Goal: Task Accomplishment & Management: Use online tool/utility

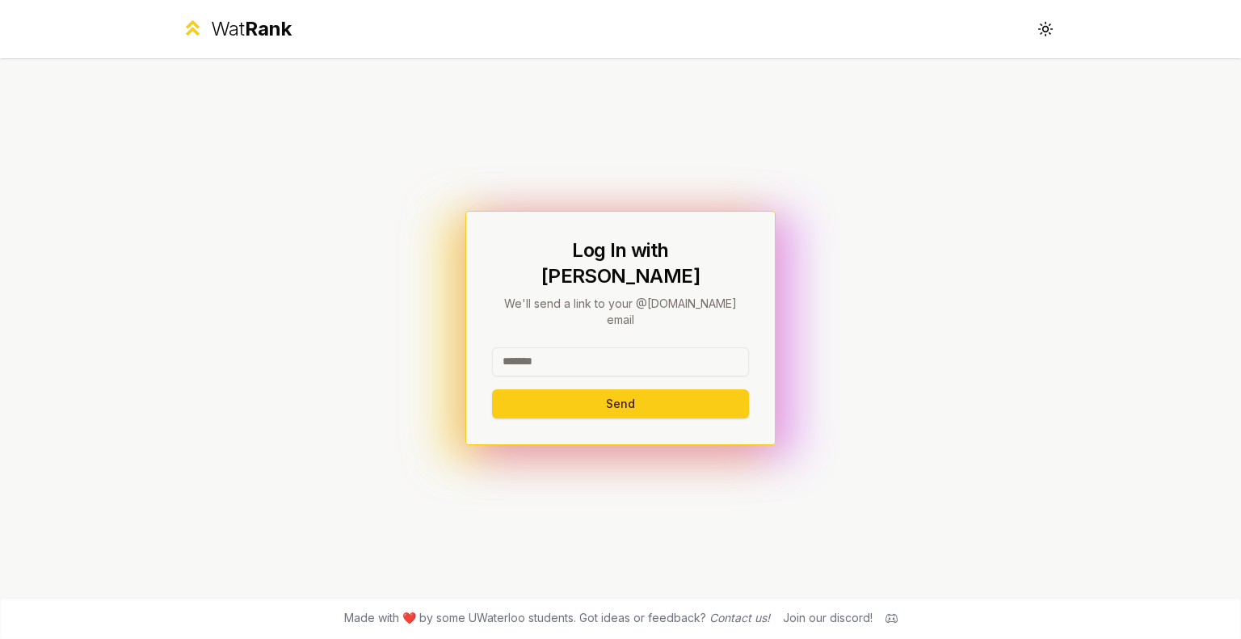
click at [616, 347] on input at bounding box center [620, 361] width 257 height 29
type input "********"
click at [492, 389] on button "Send" at bounding box center [620, 403] width 257 height 29
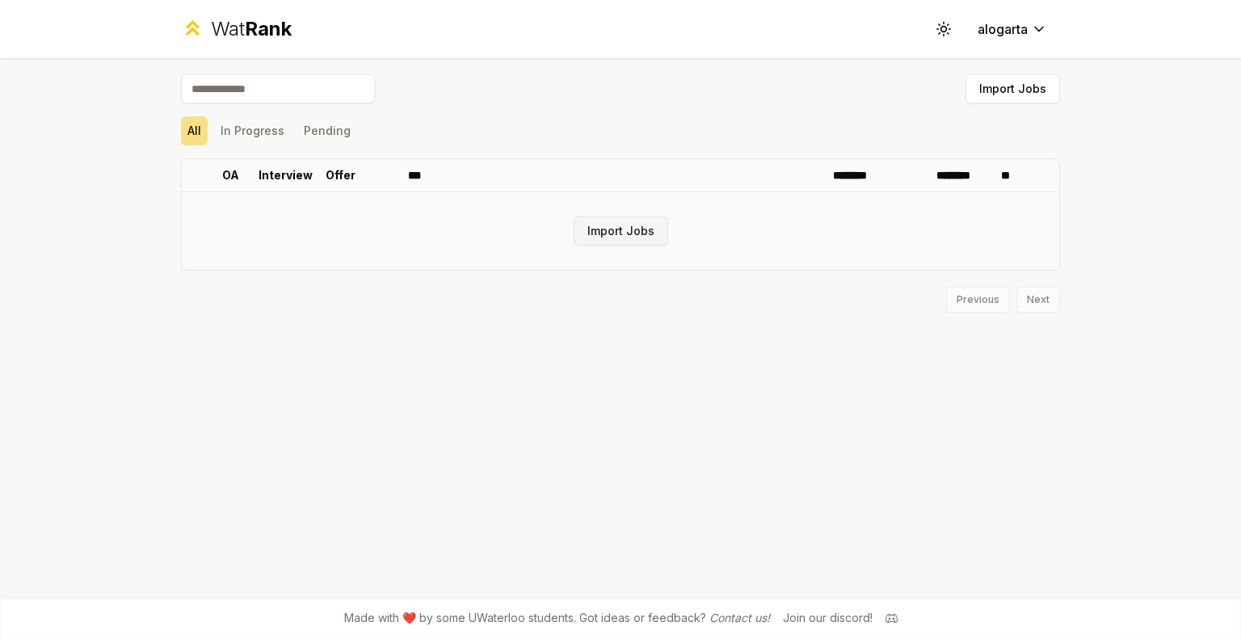
click at [630, 237] on button "Import Jobs" at bounding box center [621, 231] width 95 height 29
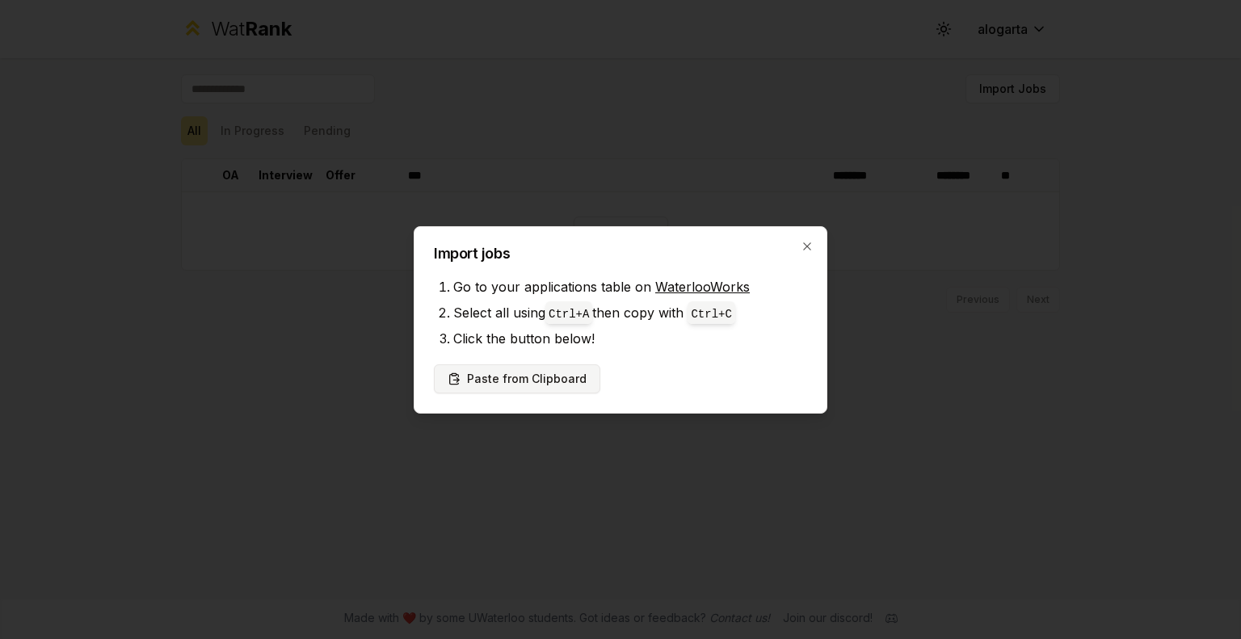
click at [547, 381] on button "Paste from Clipboard" at bounding box center [517, 378] width 166 height 29
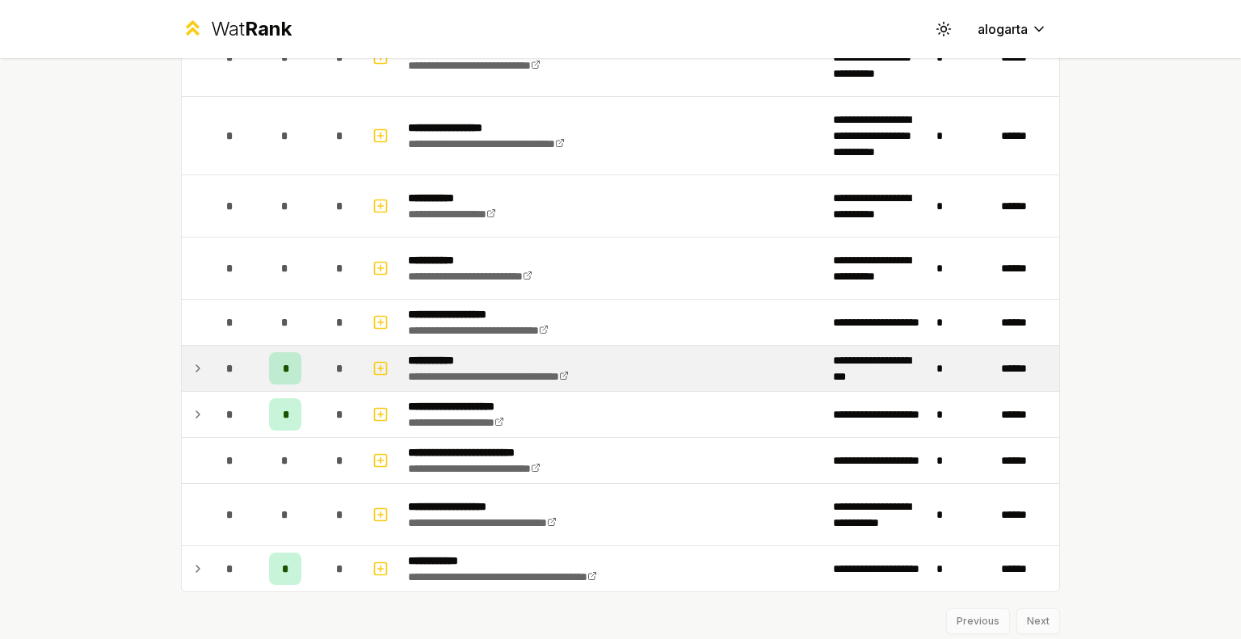
scroll to position [1764, 0]
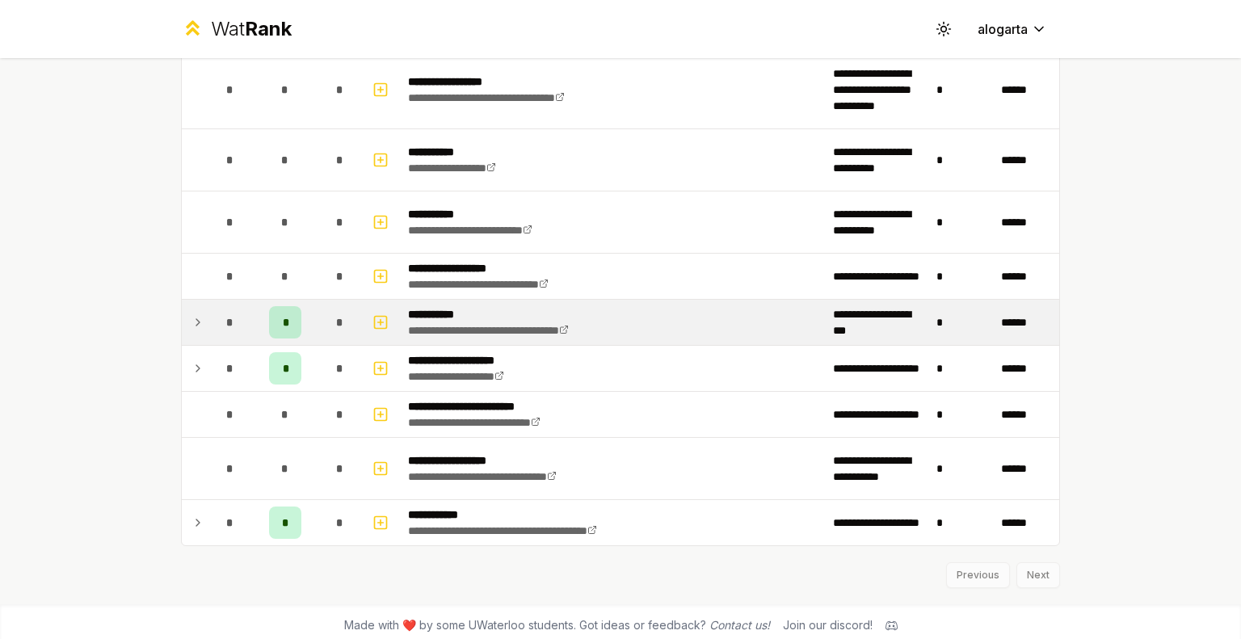
click at [195, 318] on icon at bounding box center [197, 322] width 13 height 19
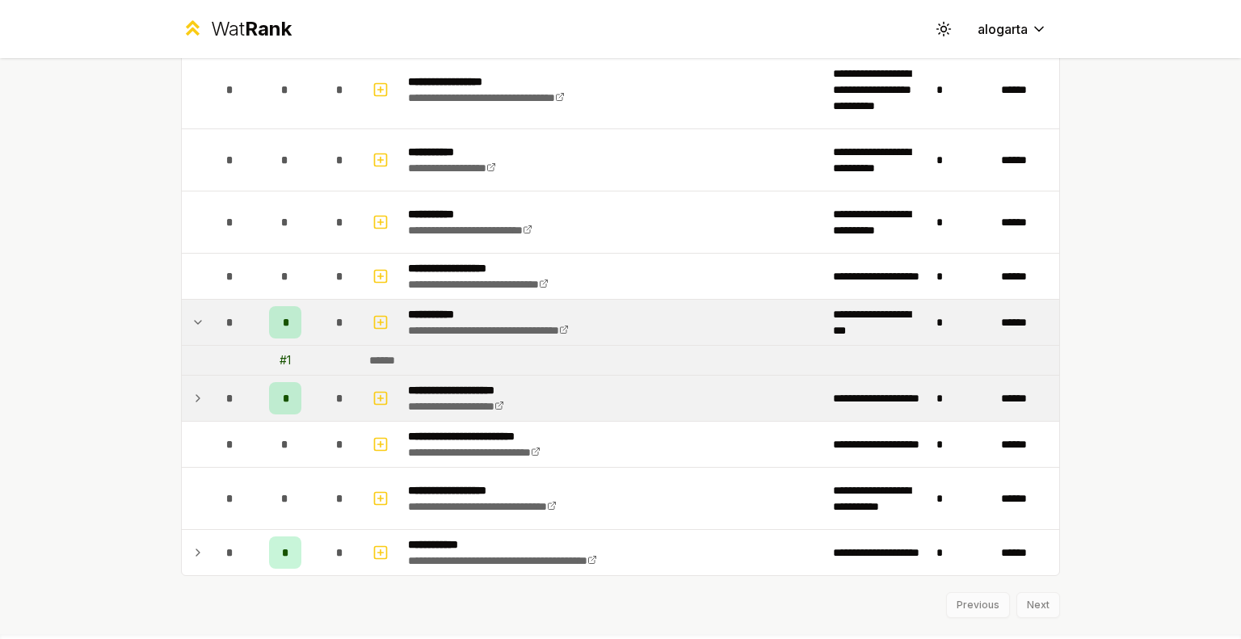
click at [191, 393] on icon at bounding box center [197, 398] width 13 height 19
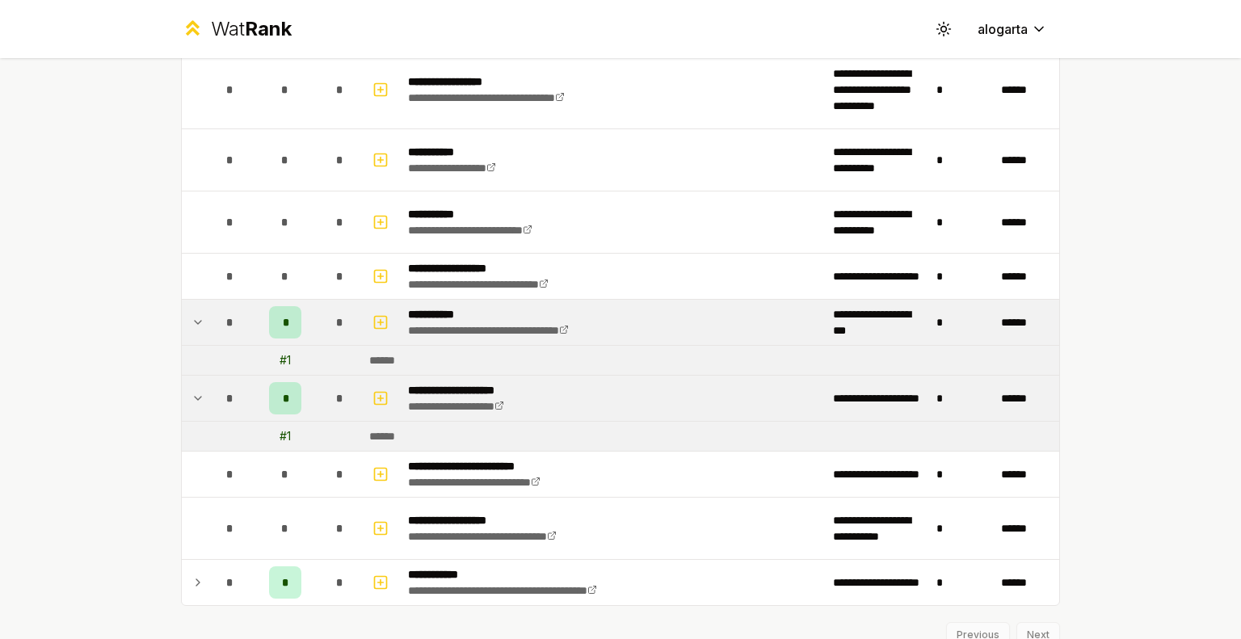
click at [191, 393] on icon at bounding box center [197, 398] width 13 height 19
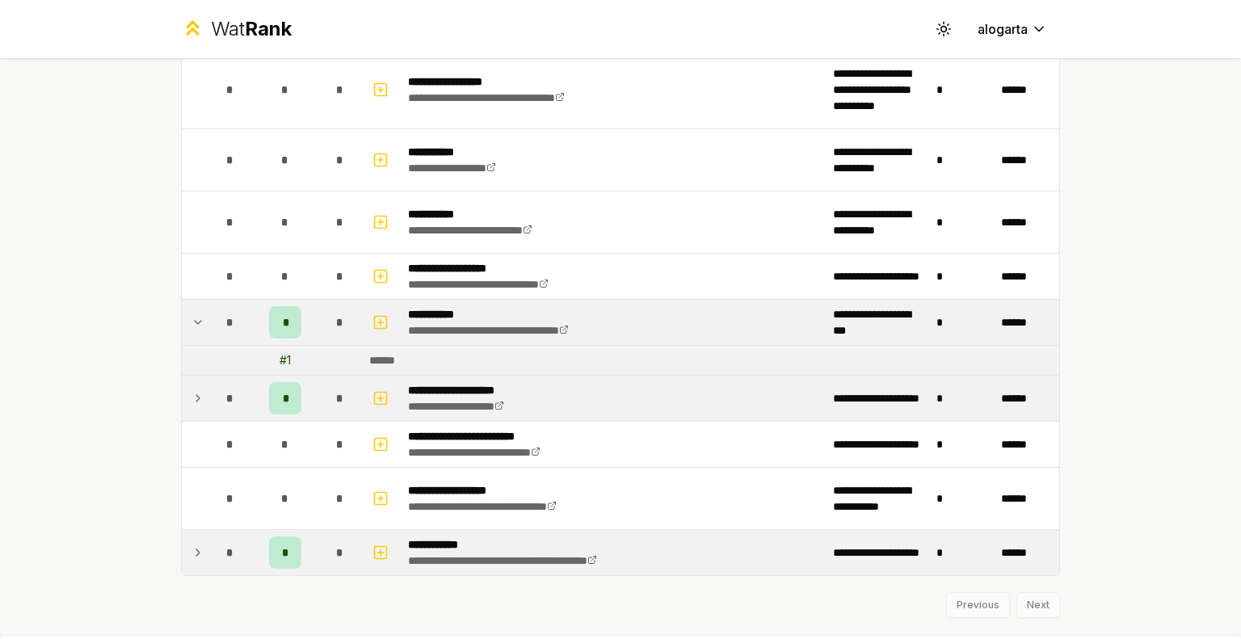
click at [191, 531] on td at bounding box center [195, 552] width 26 height 45
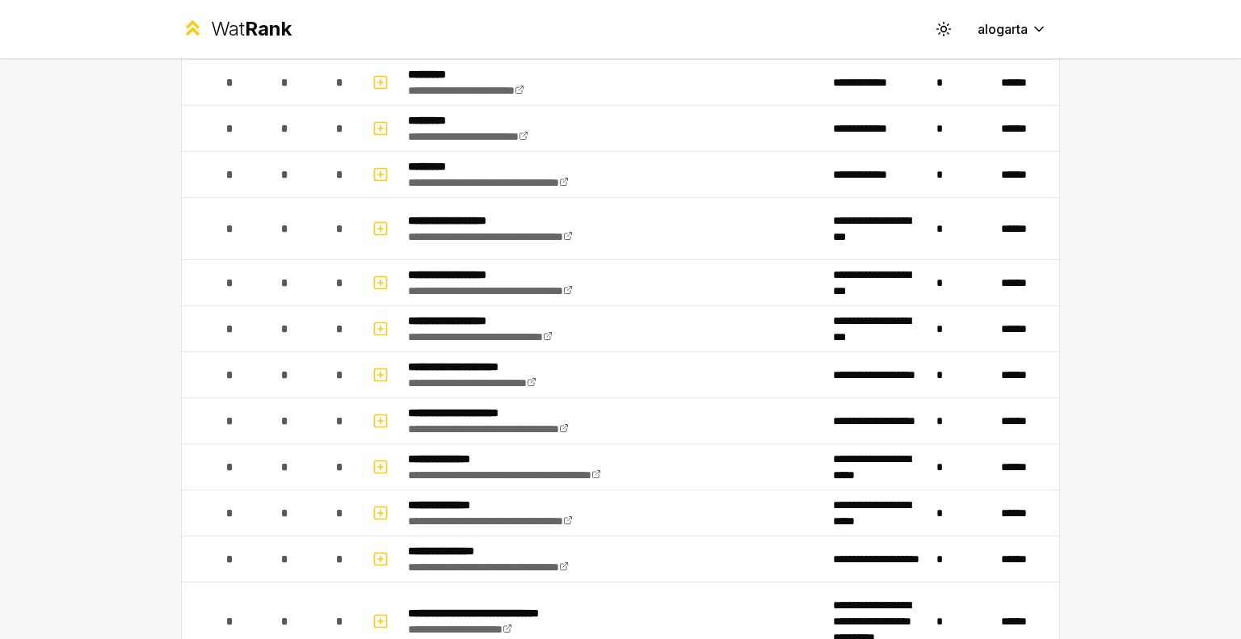
scroll to position [368, 0]
